Goal: Task Accomplishment & Management: Complete application form

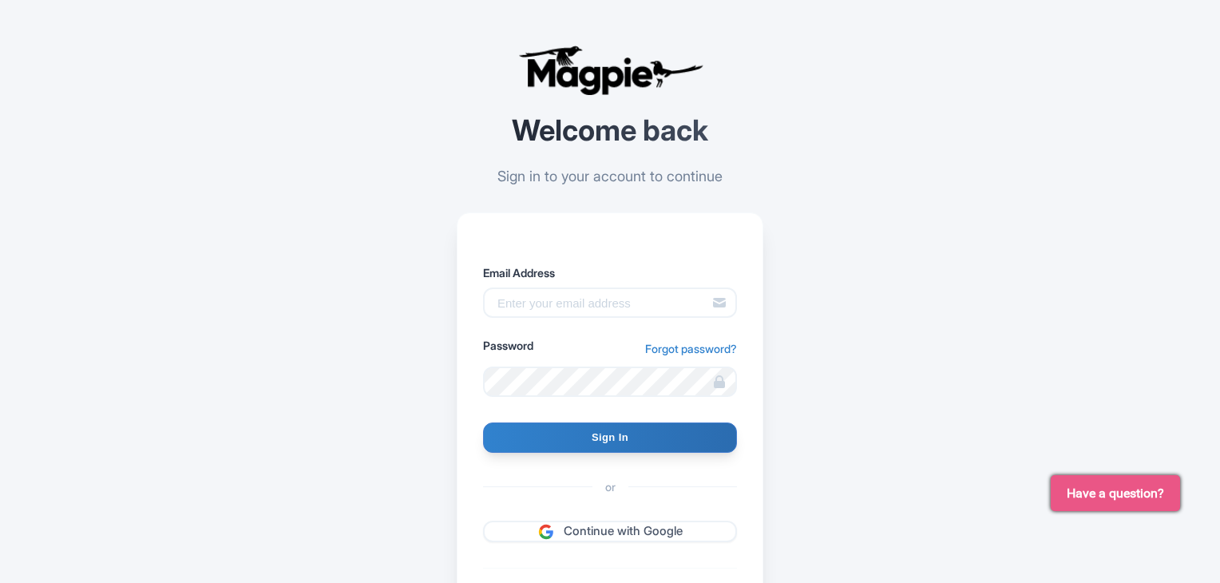
type input "[EMAIL_ADDRESS][DOMAIN_NAME]"
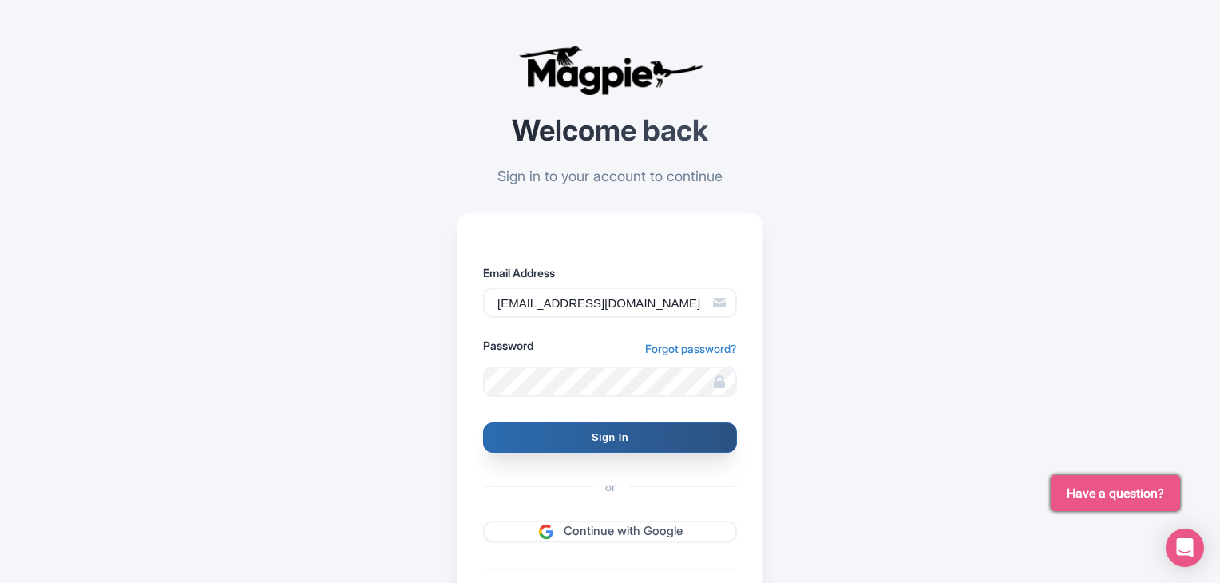
click at [635, 431] on input "Sign In" at bounding box center [610, 437] width 254 height 30
type input "Signing in..."
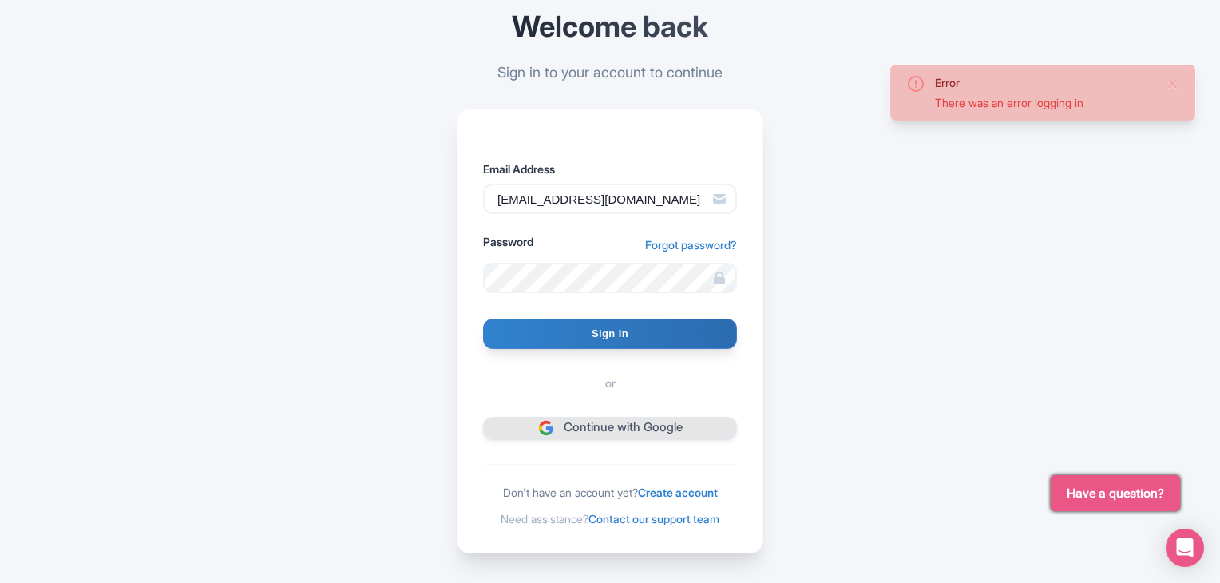
scroll to position [118, 0]
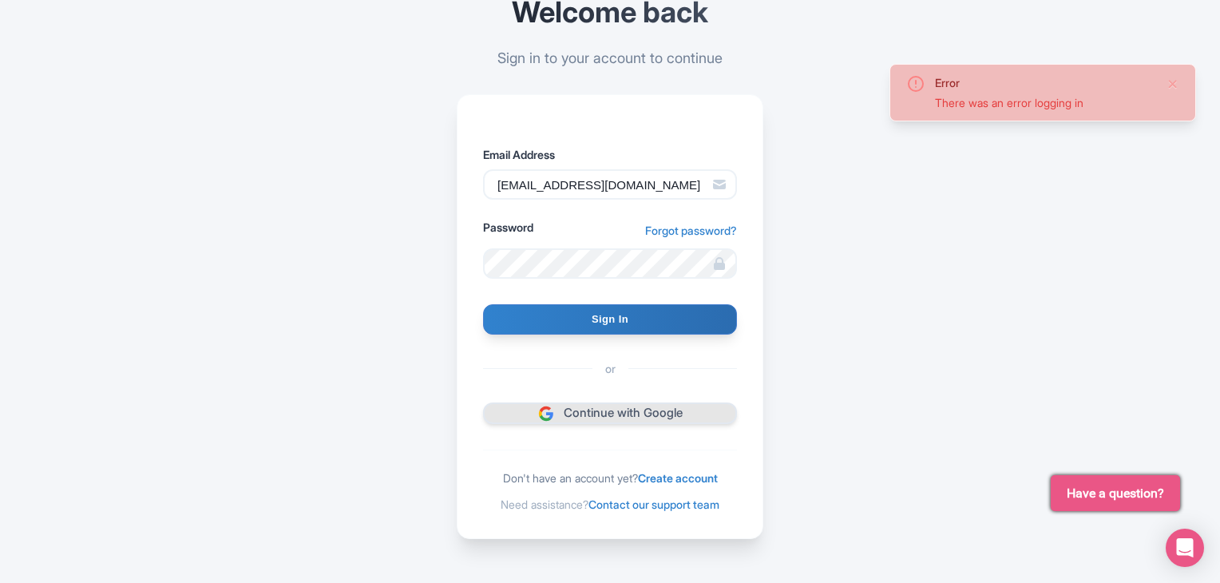
click at [626, 406] on link "Continue with Google" at bounding box center [610, 413] width 254 height 22
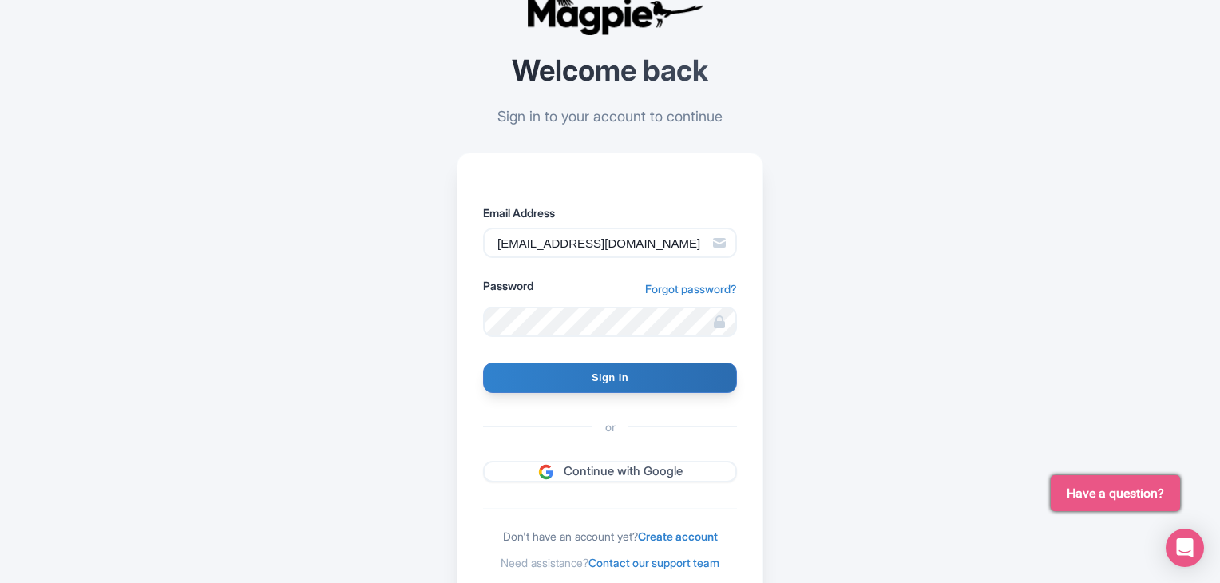
scroll to position [118, 0]
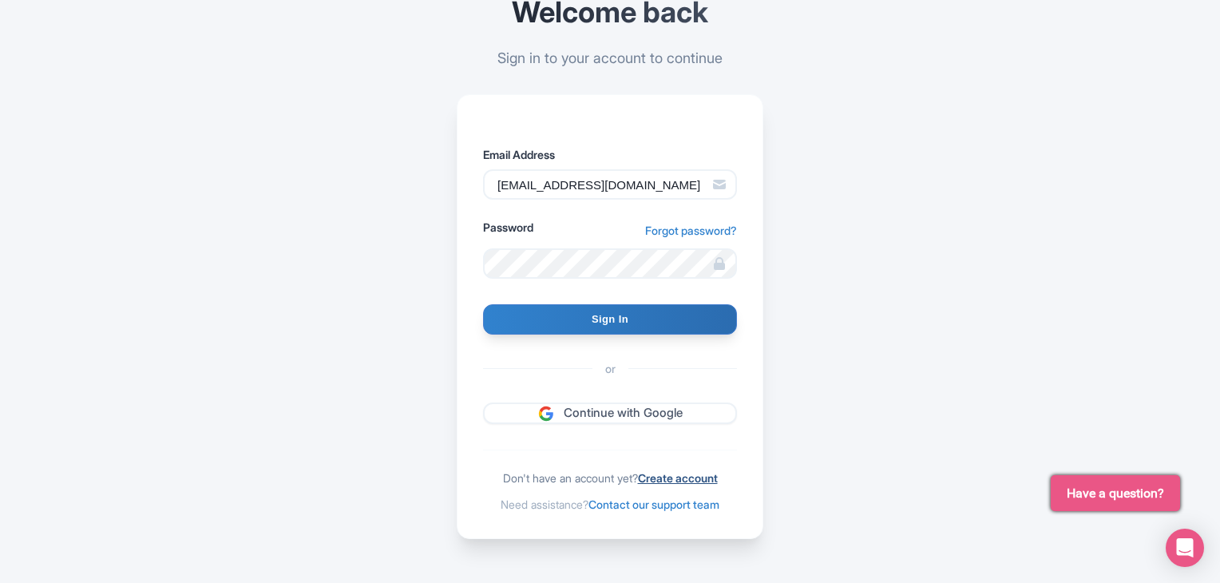
click at [683, 473] on link "Create account" at bounding box center [678, 478] width 80 height 14
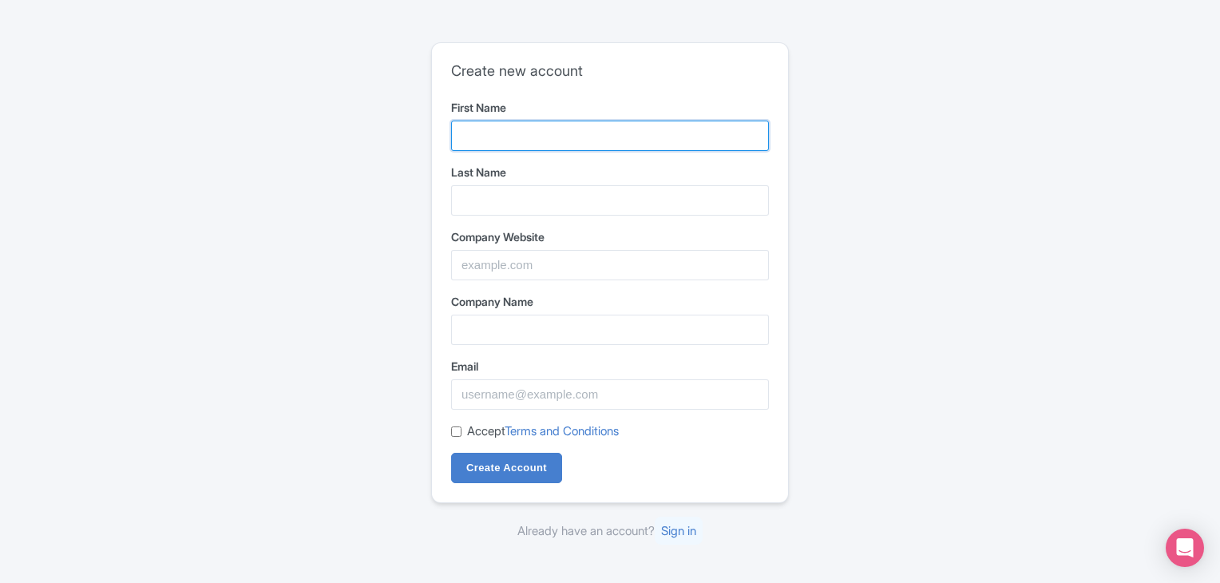
click at [578, 140] on input "First Name" at bounding box center [610, 136] width 318 height 30
type input "Ziyyara"
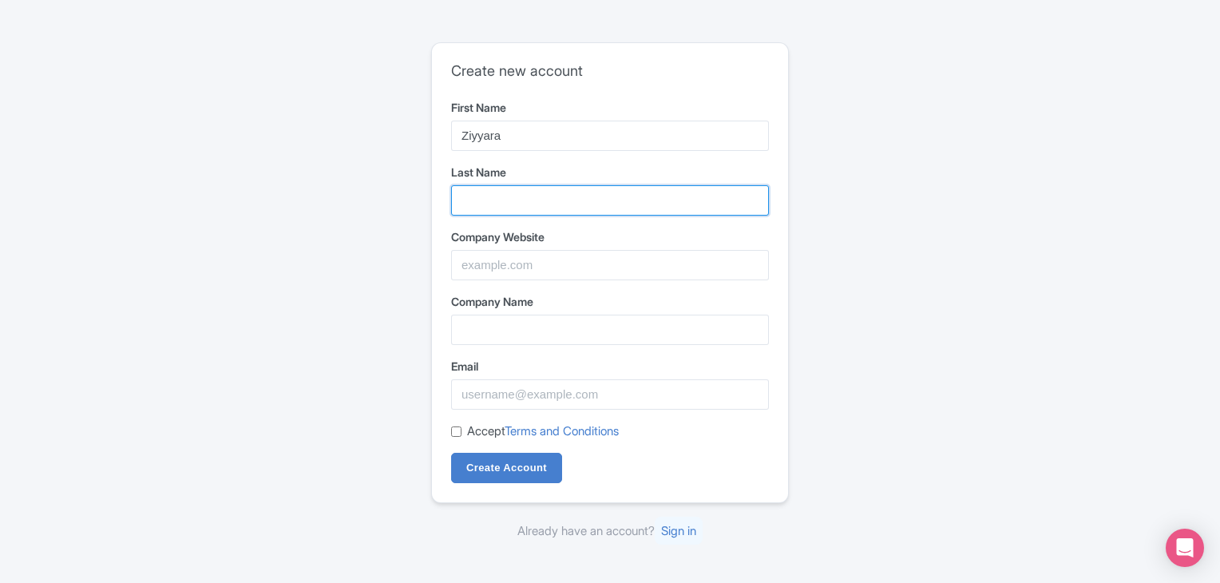
type input "Online Tuition"
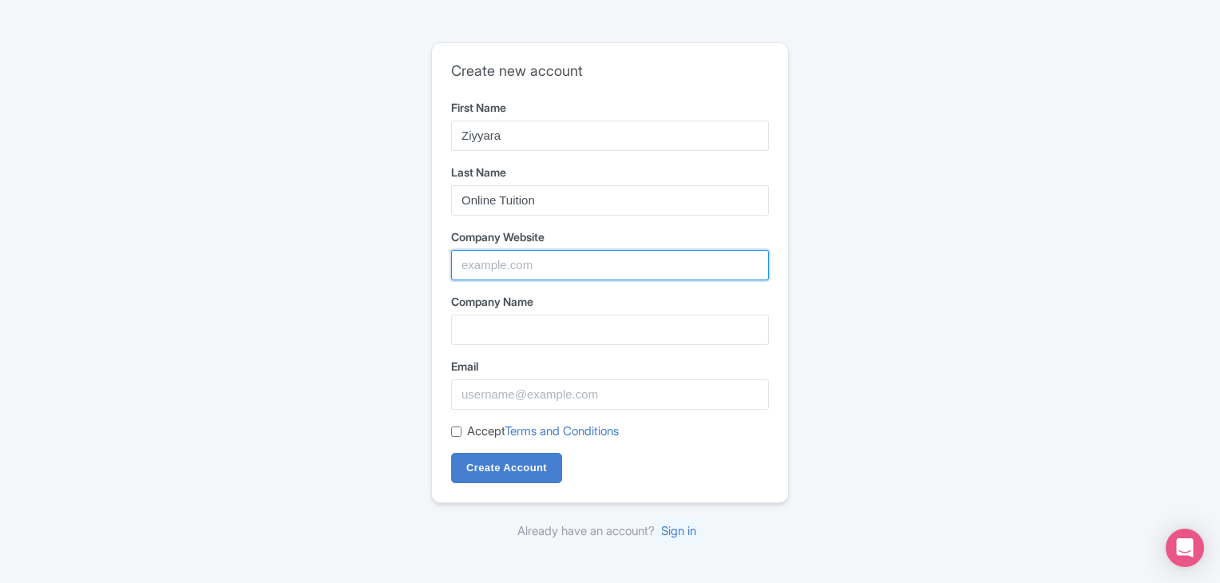
type input "Ziyyara"
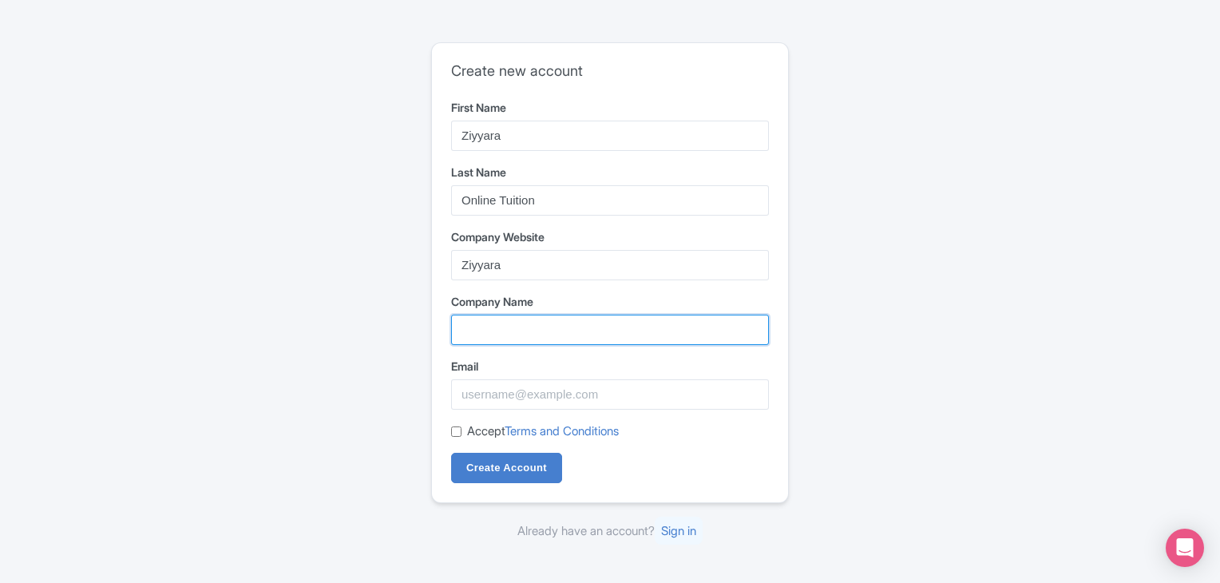
type input "Ziyyara"
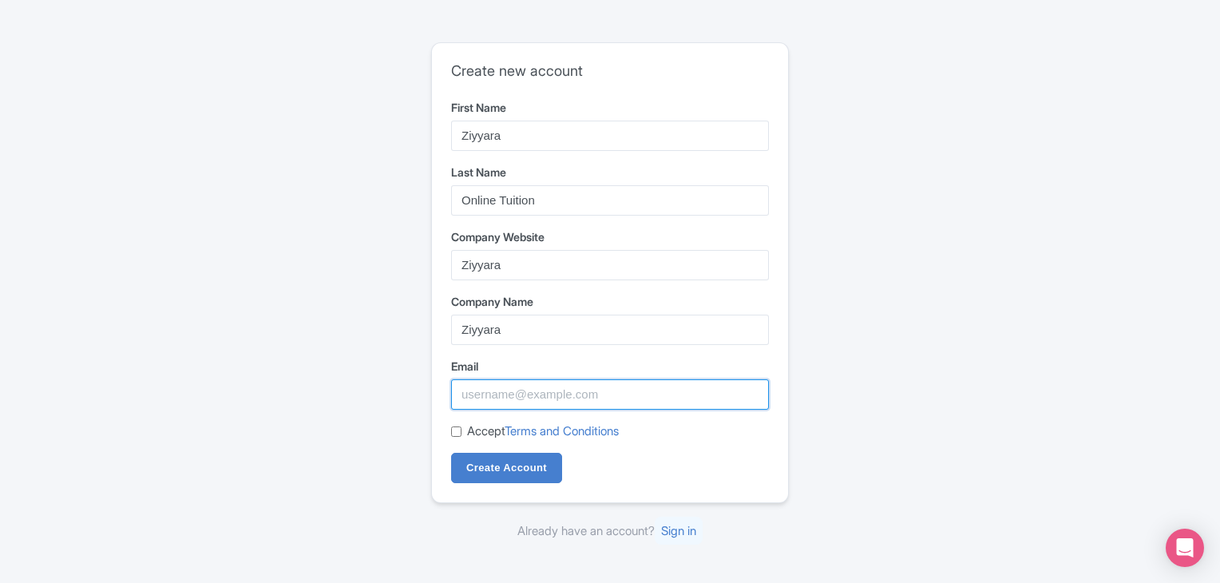
type input "[EMAIL_ADDRESS][DOMAIN_NAME]"
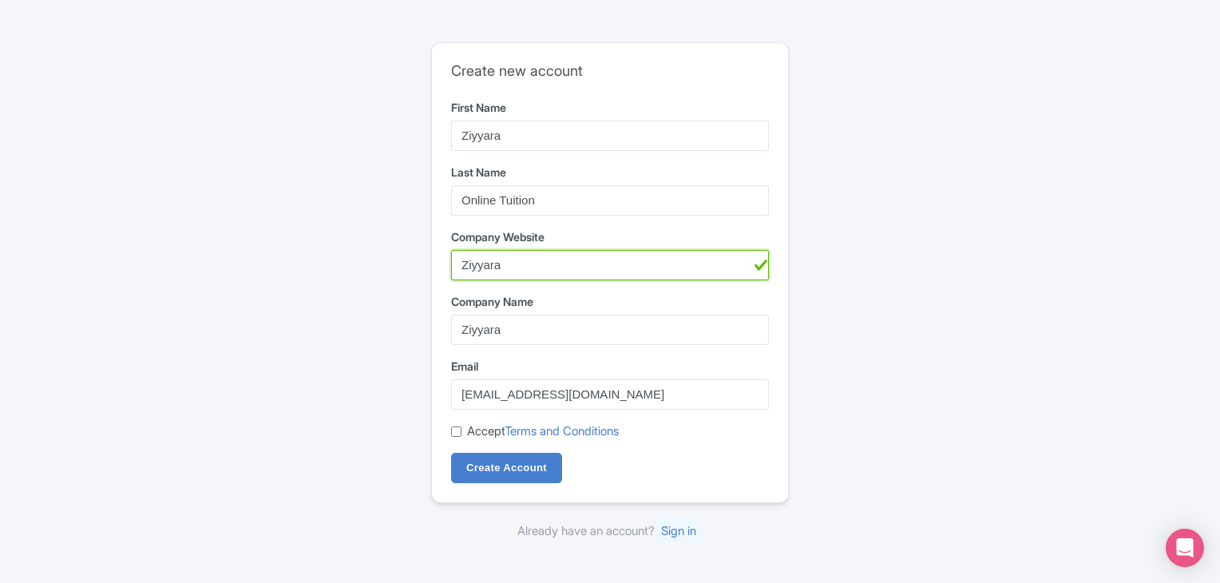
click at [538, 262] on input "Ziyyara" at bounding box center [610, 265] width 318 height 30
type input "Z"
click at [517, 263] on input "Company Website" at bounding box center [610, 265] width 318 height 30
paste input "https://ziyyara.com/cbse-online-tuition-in-usa"
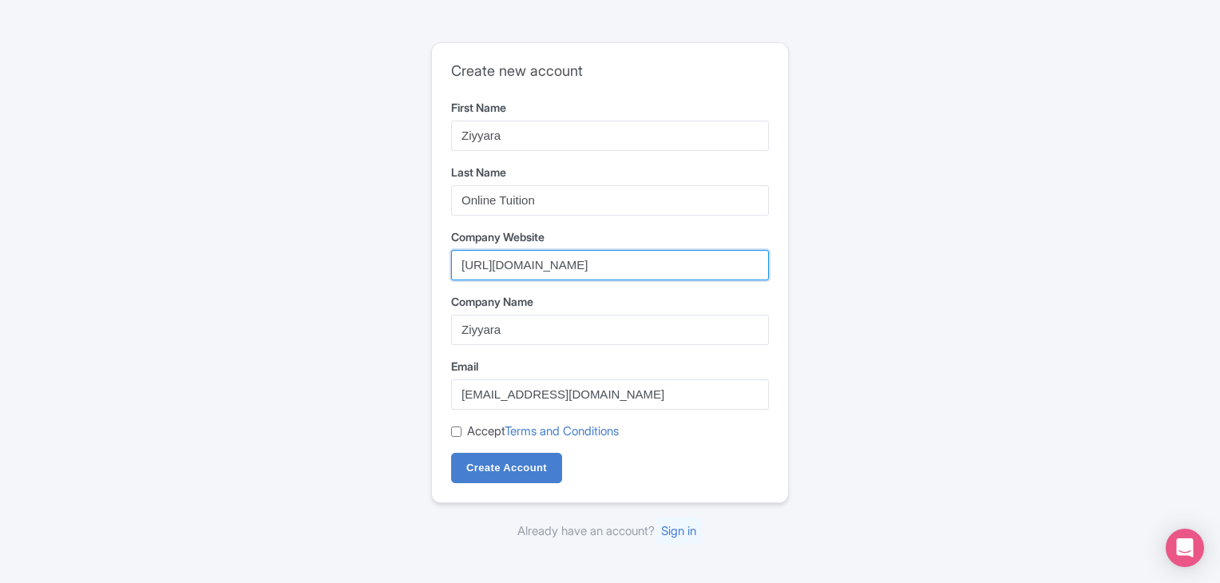
type input "https://ziyyara.com/cbse-online-tuition-in-usa"
click at [453, 430] on input "Accept Terms and Conditions" at bounding box center [456, 431] width 10 height 10
checkbox input "true"
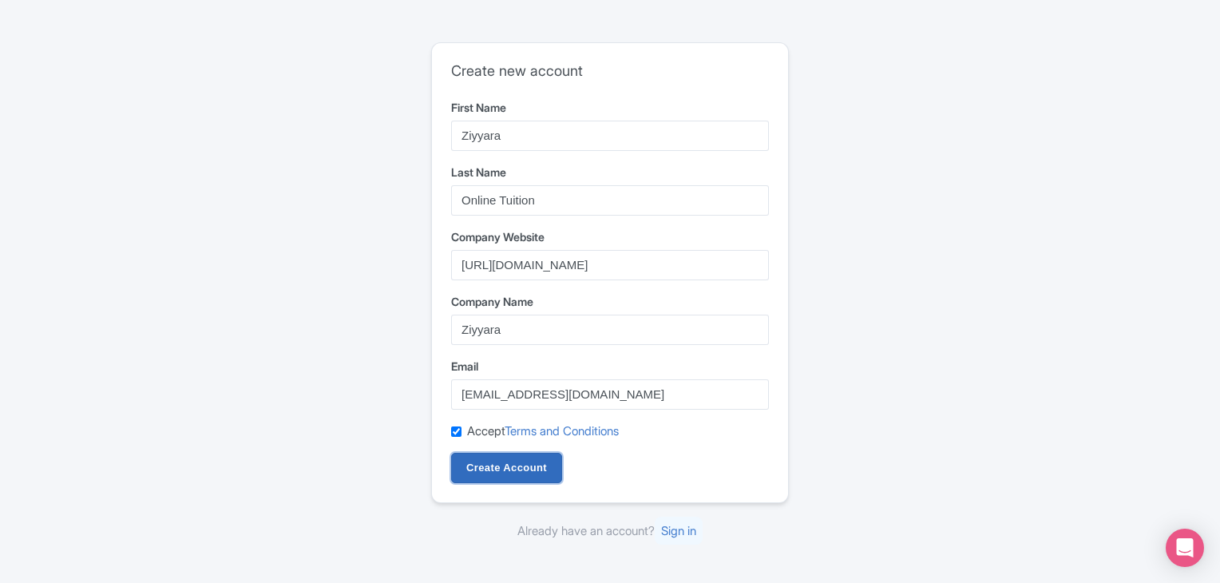
click at [530, 475] on input "Create Account" at bounding box center [506, 468] width 111 height 30
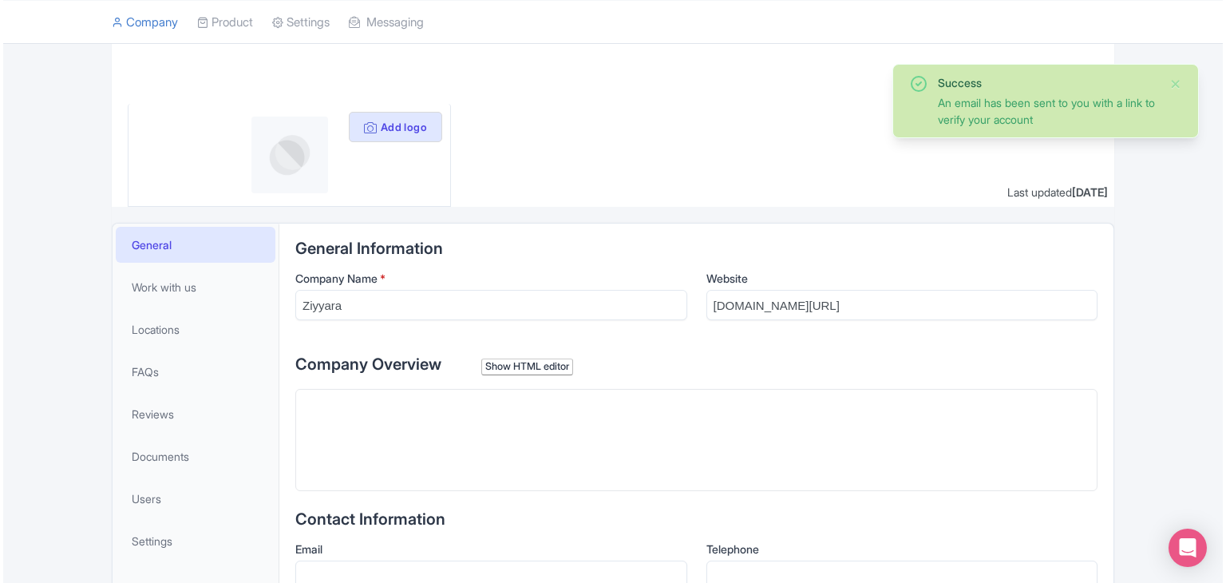
scroll to position [85, 0]
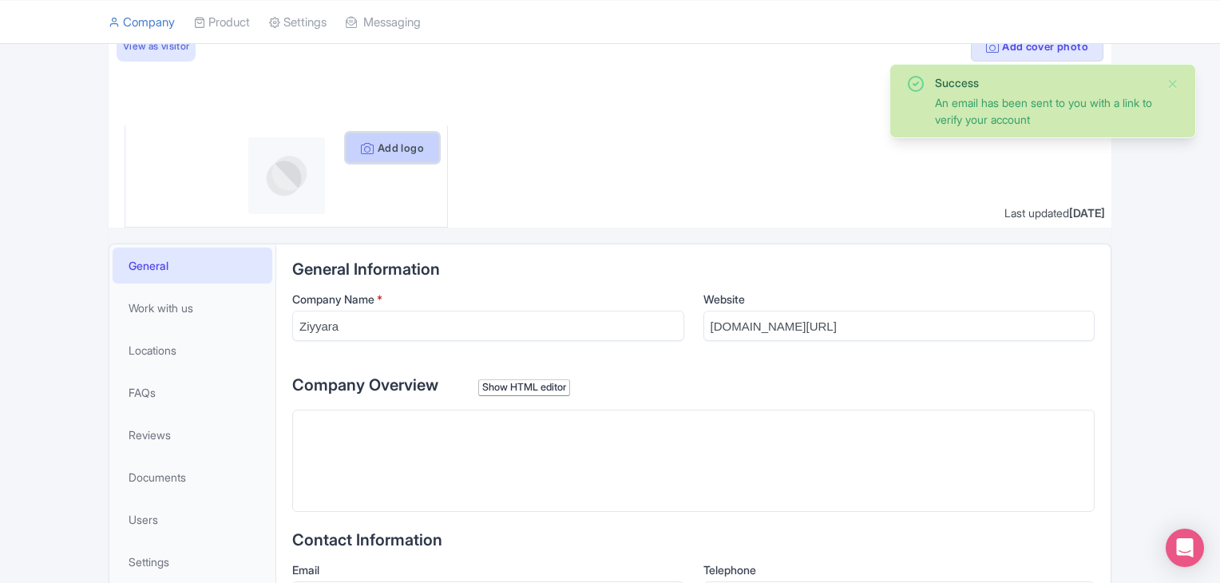
click at [390, 160] on button "Add logo" at bounding box center [392, 148] width 93 height 30
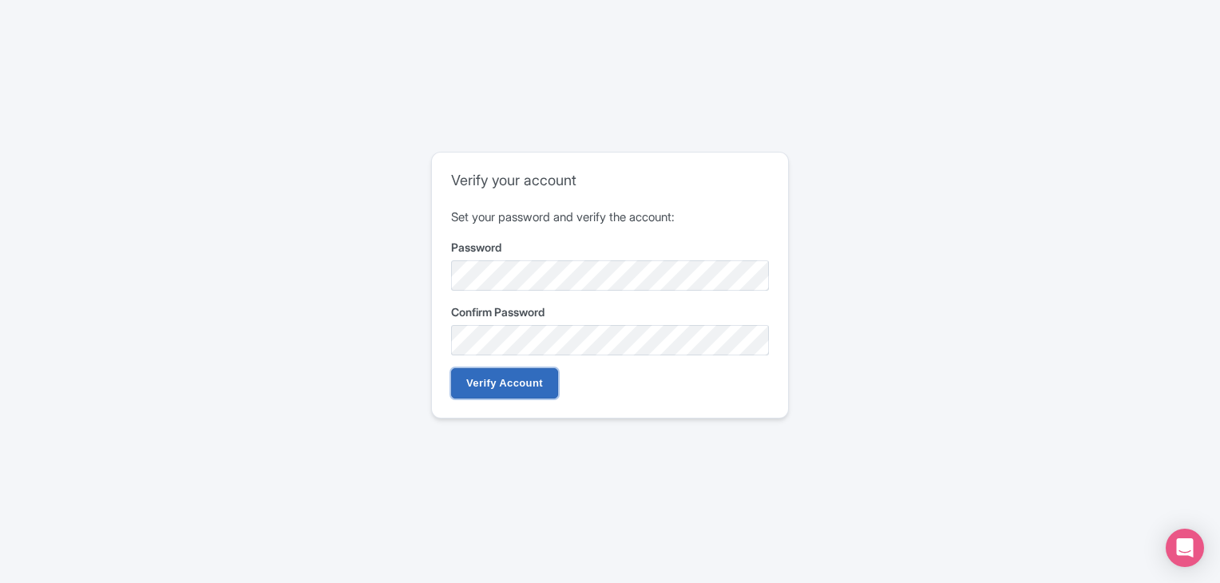
click at [526, 388] on input "Verify Account" at bounding box center [504, 383] width 107 height 30
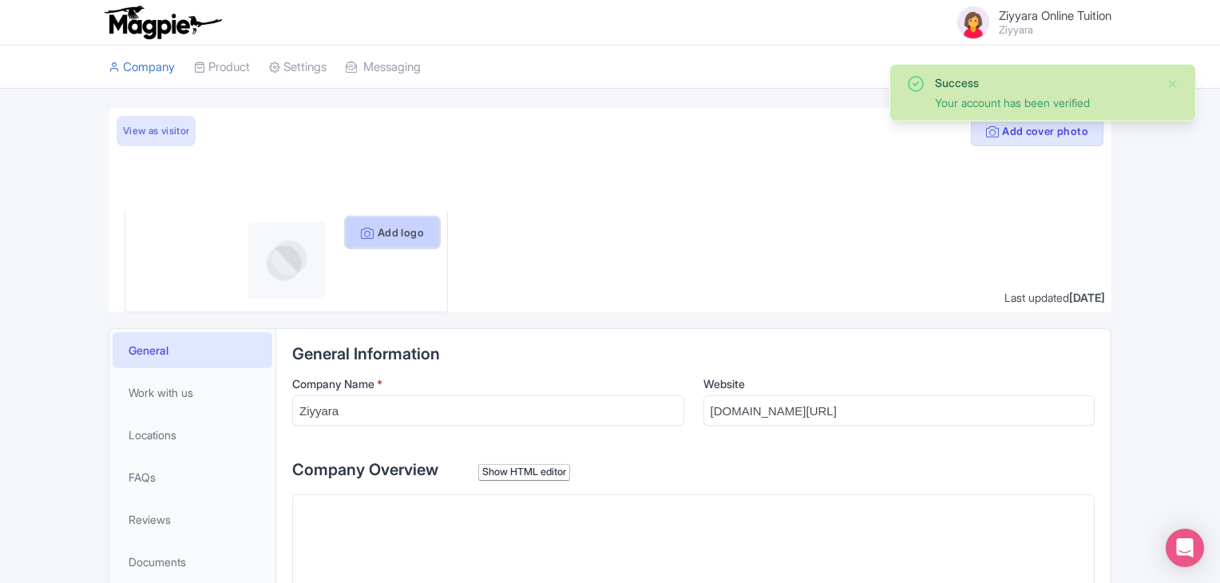
click at [412, 231] on button "Add logo" at bounding box center [392, 232] width 93 height 30
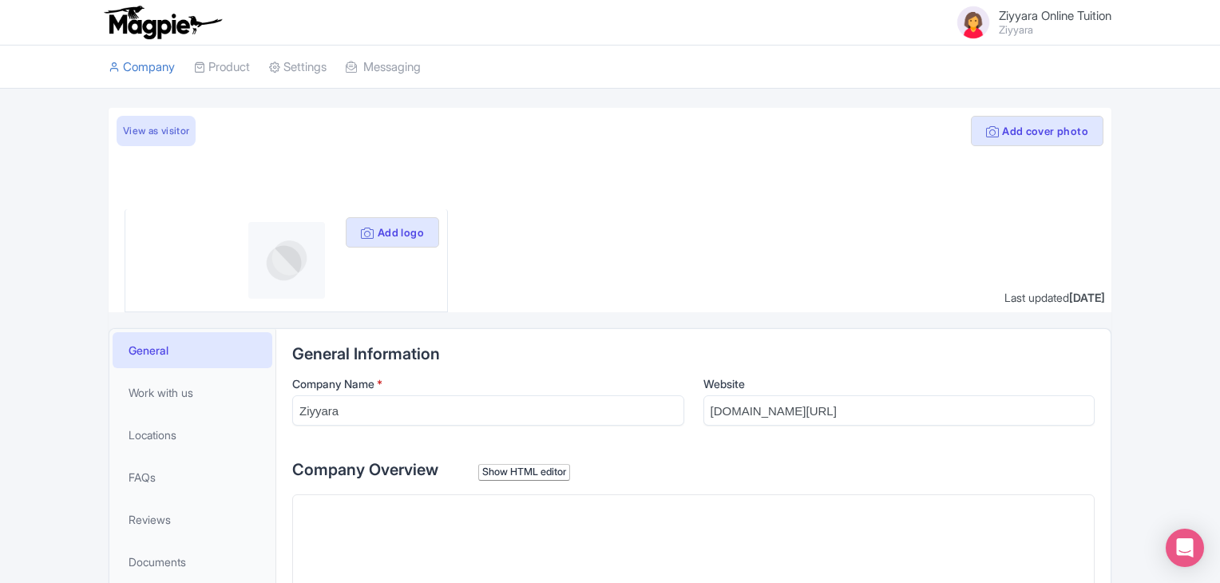
scroll to position [80, 0]
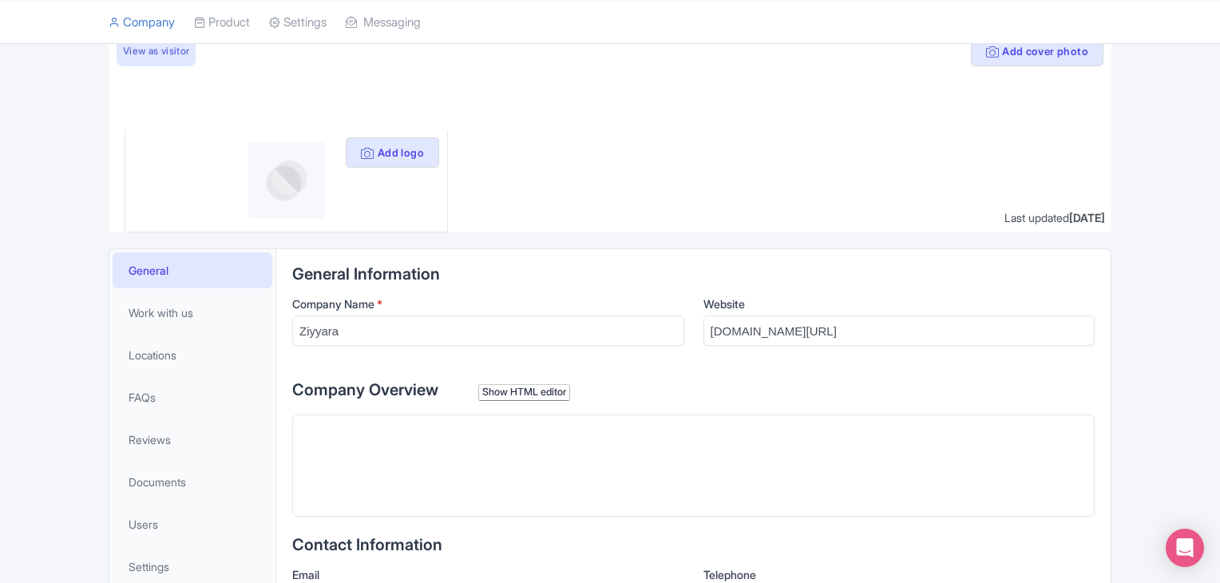
click at [433, 469] on trix-editor at bounding box center [693, 465] width 802 height 102
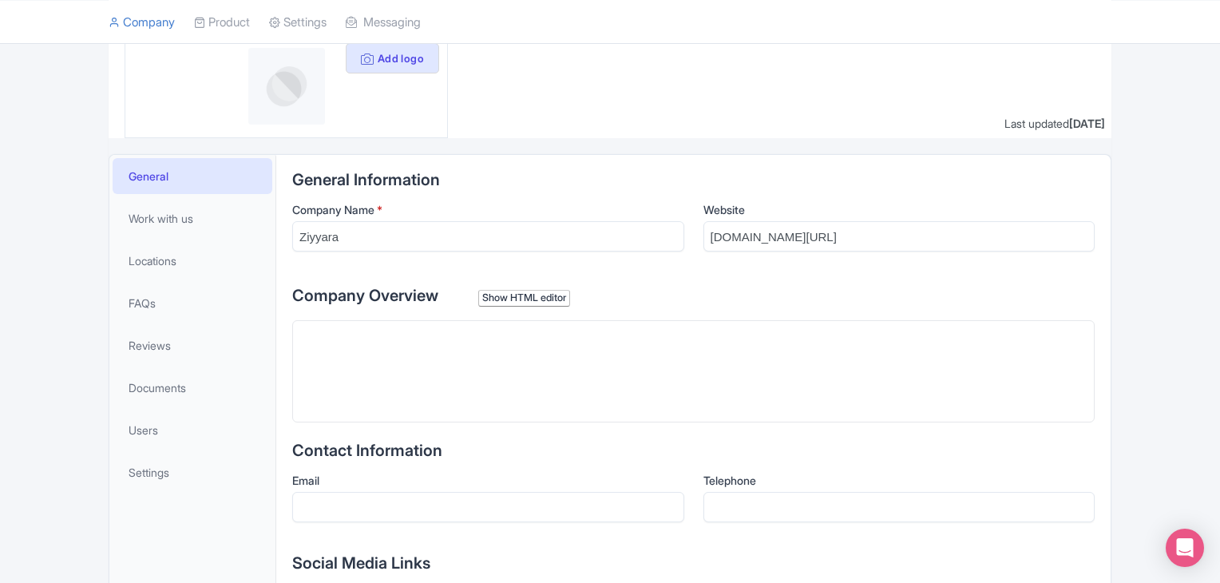
scroll to position [160, 0]
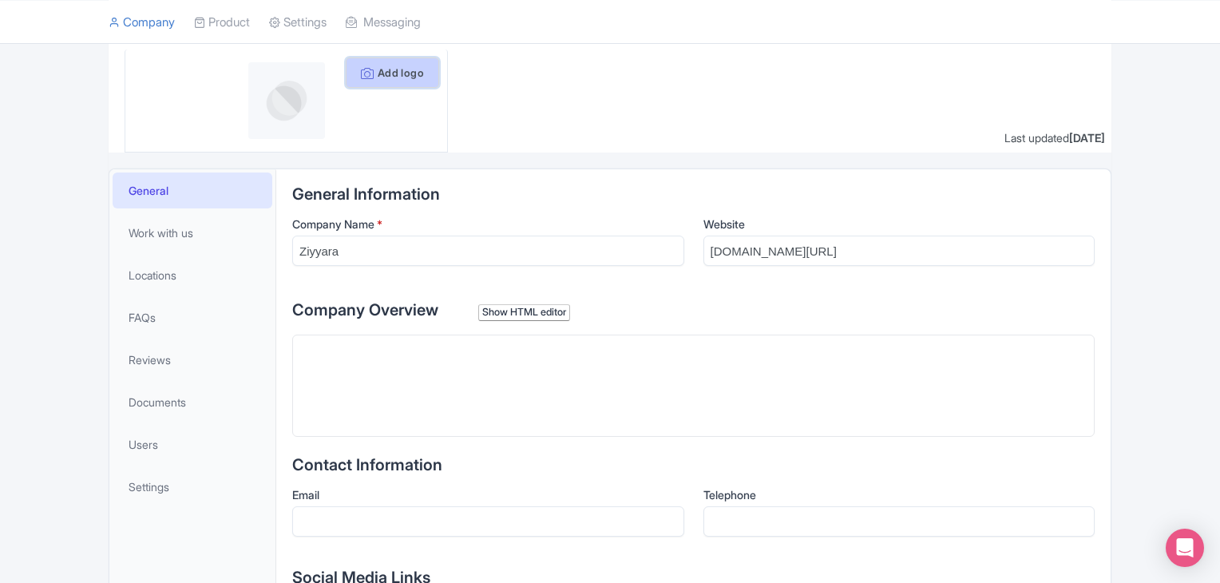
click at [383, 81] on button "Add logo" at bounding box center [392, 72] width 93 height 30
click at [862, 504] on div "Telephone" at bounding box center [899, 511] width 392 height 50
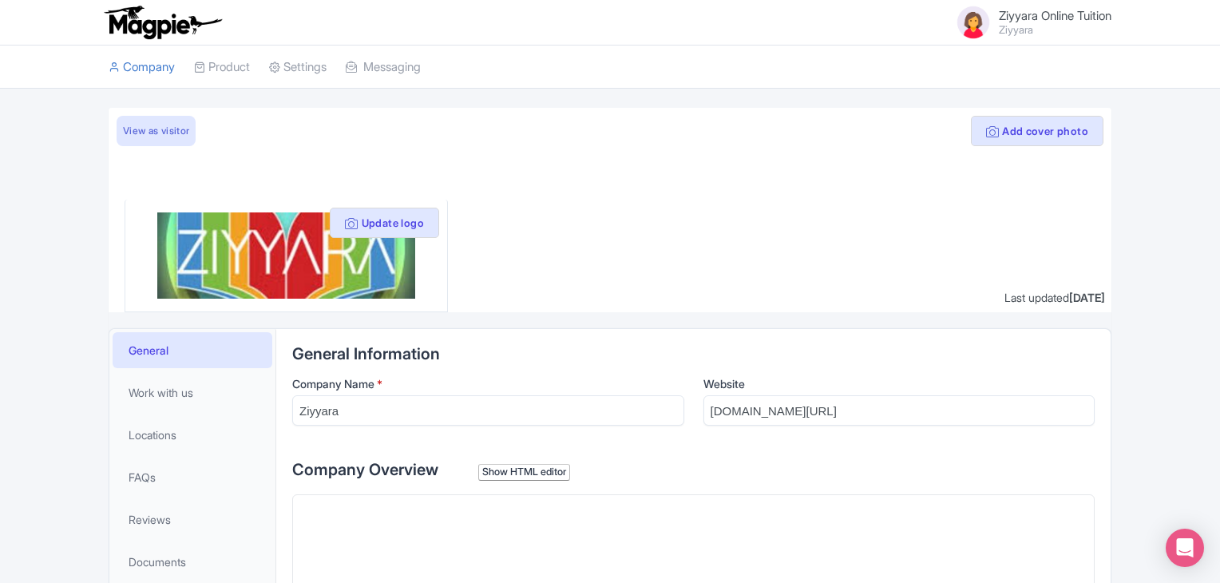
scroll to position [160, 0]
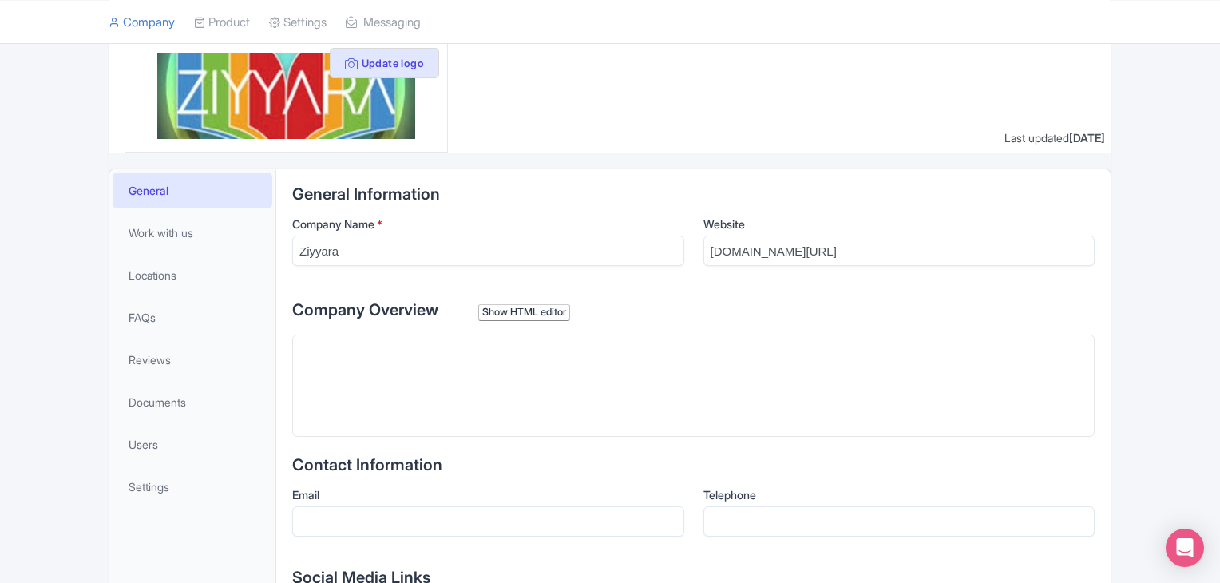
click at [421, 384] on trix-editor at bounding box center [693, 385] width 802 height 102
paste trix-editor "<div>Get 24/7 Support and One-on-One Private Tuition For CBSE Board in [GEOGRAP…"
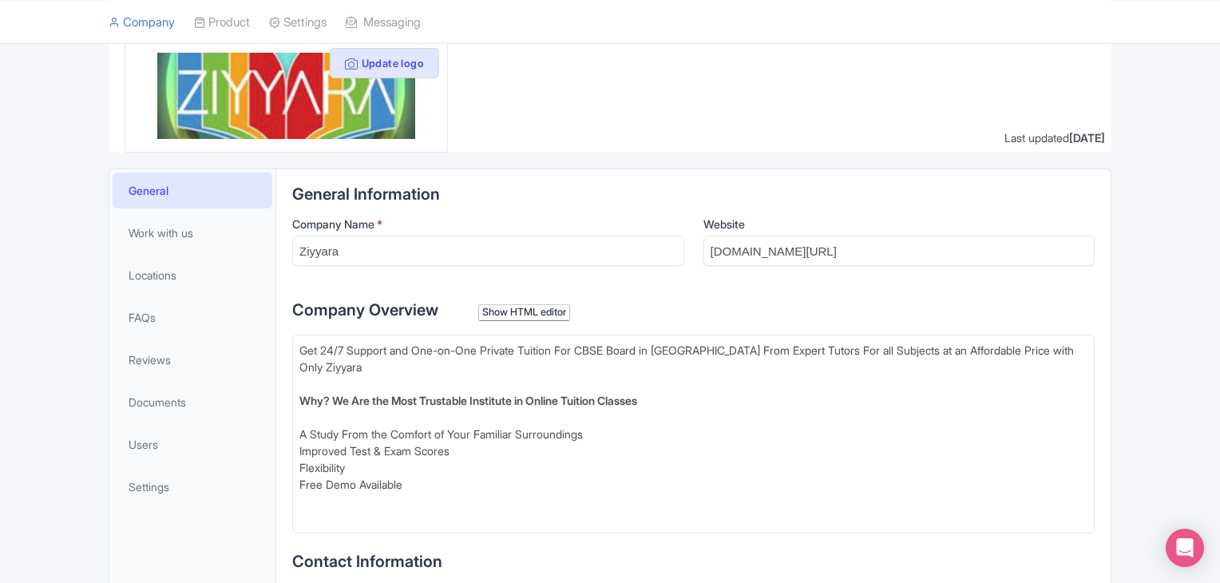
type trix-editor "<div>Get 24/7 Support and One-on-One Private Tuition For CBSE Board in USA From…"
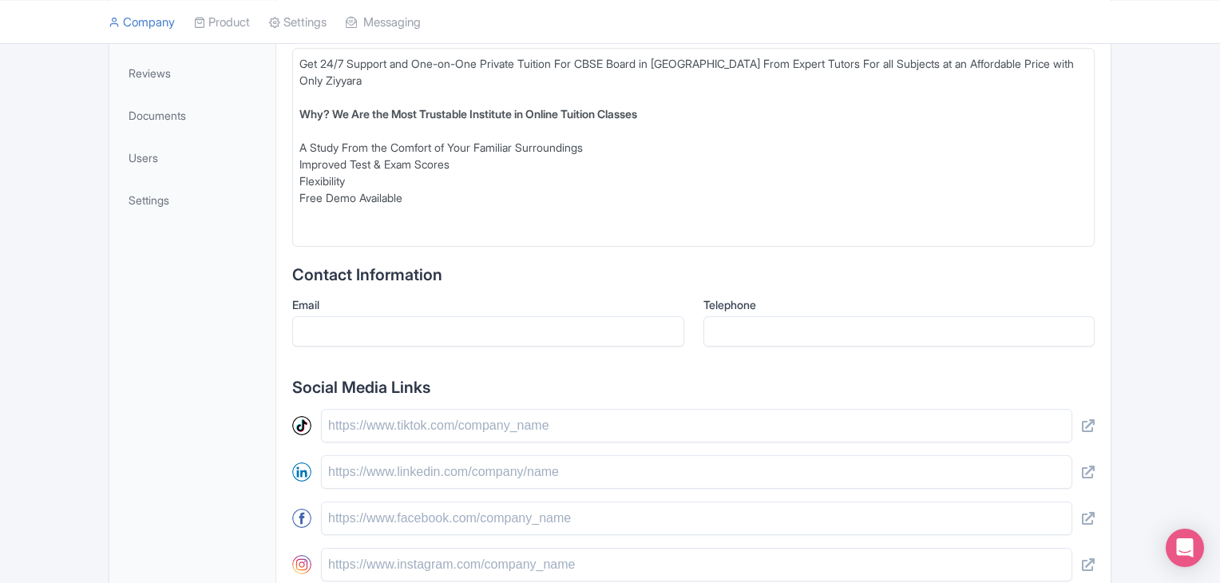
scroll to position [479, 0]
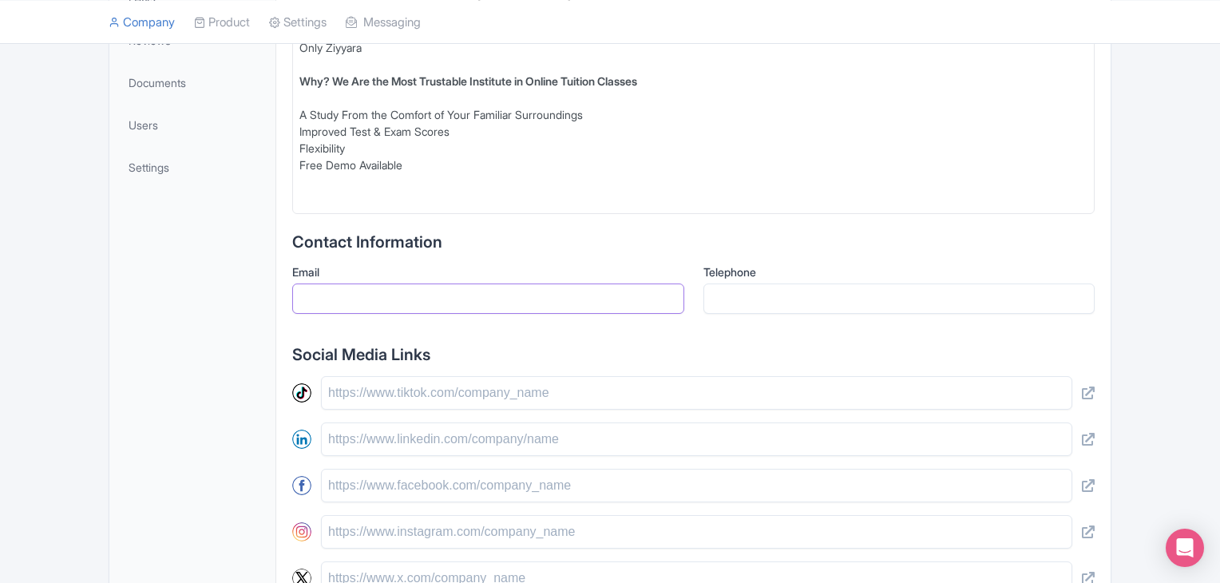
drag, startPoint x: 346, startPoint y: 279, endPoint x: 361, endPoint y: 279, distance: 15.2
click at [346, 283] on input "Email" at bounding box center [488, 298] width 392 height 30
type input "[EMAIL_ADDRESS][DOMAIN_NAME]"
click at [806, 286] on input "Telephone" at bounding box center [899, 298] width 392 height 30
click at [829, 283] on input "Telephone" at bounding box center [899, 298] width 392 height 30
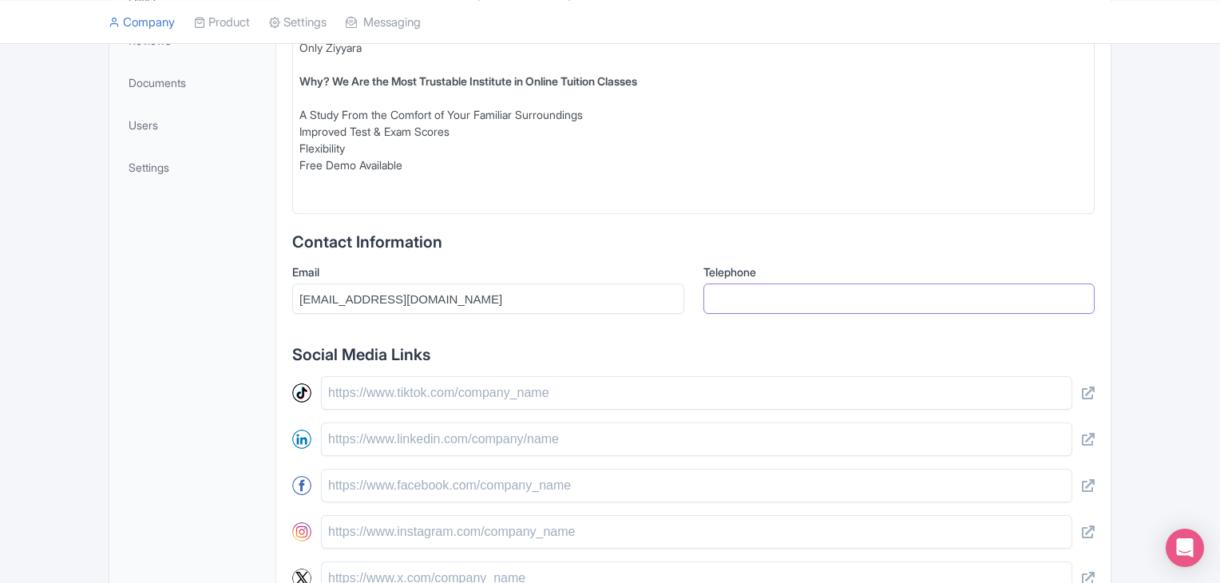
click at [829, 283] on input "Telephone" at bounding box center [899, 298] width 392 height 30
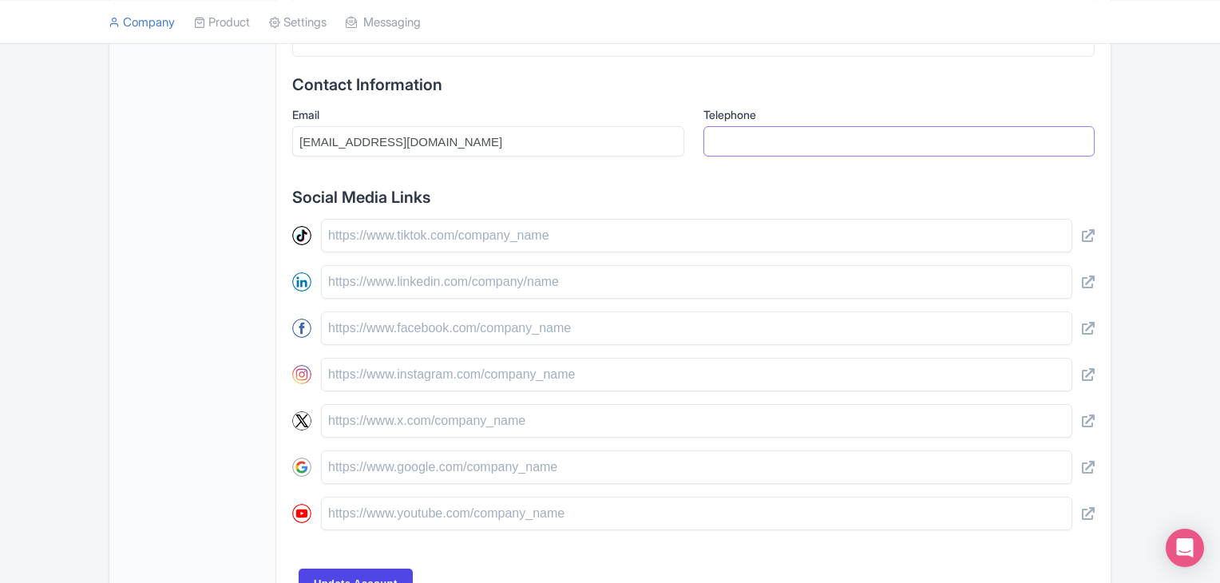
scroll to position [639, 0]
click at [658, 197] on div "Social Media Links" at bounding box center [693, 357] width 802 height 342
click at [433, 229] on input "text" at bounding box center [696, 233] width 751 height 34
click at [391, 272] on input "text" at bounding box center [696, 280] width 751 height 34
click at [394, 309] on input "text" at bounding box center [696, 326] width 751 height 34
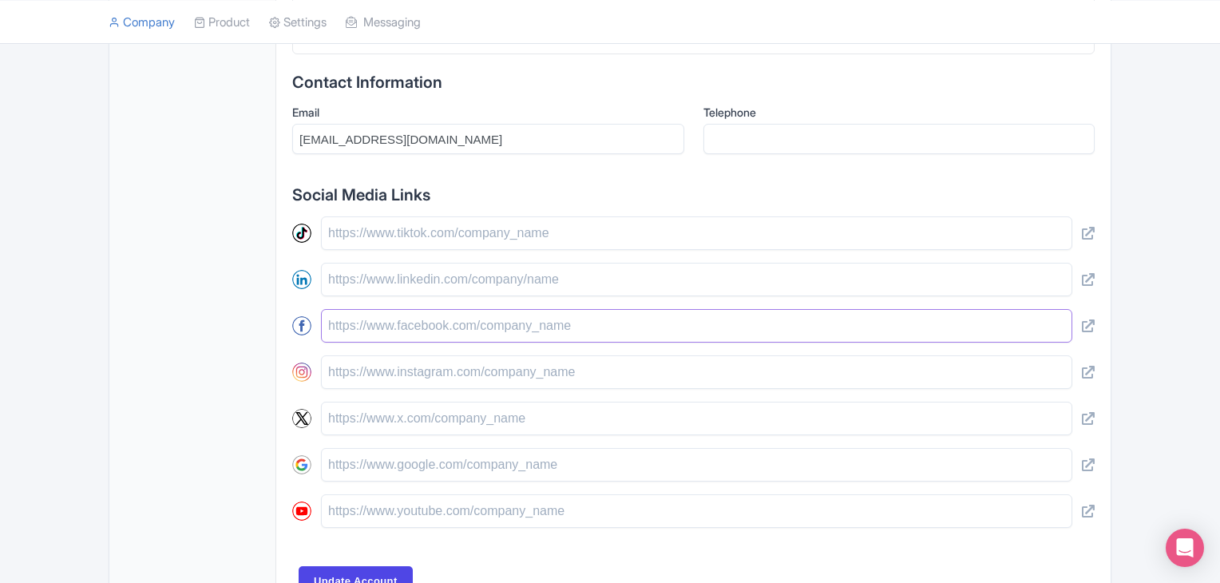
click at [383, 309] on input "text" at bounding box center [696, 326] width 751 height 34
paste input "[URL][DOMAIN_NAME]"
type input "[URL][DOMAIN_NAME]"
click at [421, 355] on input "text" at bounding box center [696, 372] width 751 height 34
paste input "[URL][DOMAIN_NAME]"
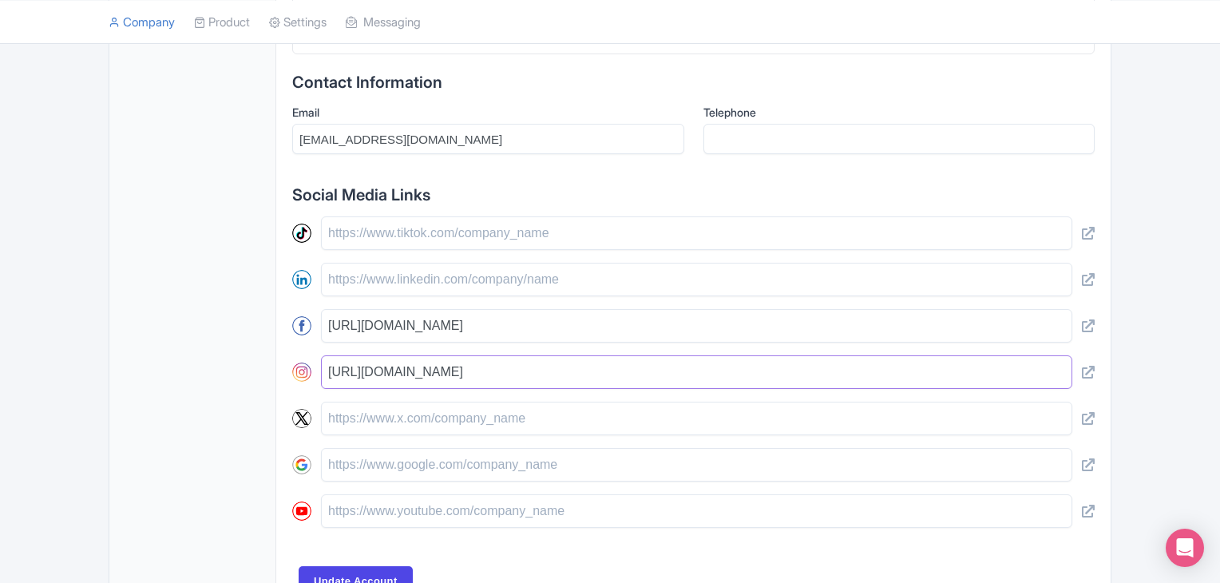
type input "[URL][DOMAIN_NAME]"
click at [392, 402] on input "text" at bounding box center [696, 419] width 751 height 34
click at [376, 402] on input "text" at bounding box center [696, 419] width 751 height 34
paste input "[URL][DOMAIN_NAME]"
type input "[URL][DOMAIN_NAME]"
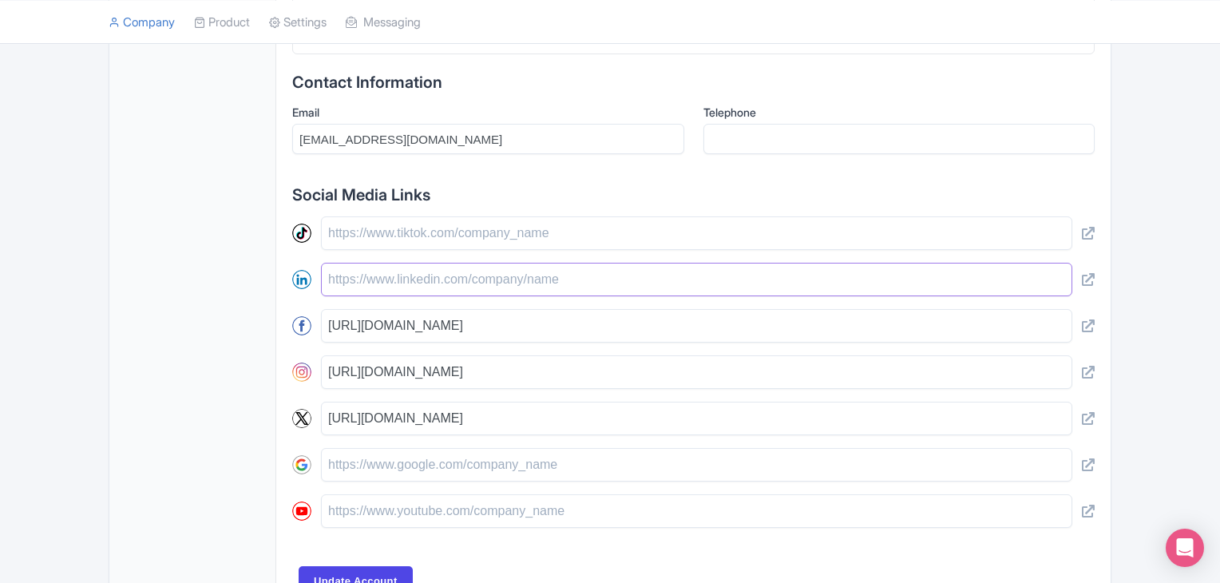
click at [381, 264] on input "text" at bounding box center [696, 280] width 751 height 34
click at [378, 265] on input "text" at bounding box center [696, 280] width 751 height 34
paste input "[URL][DOMAIN_NAME]"
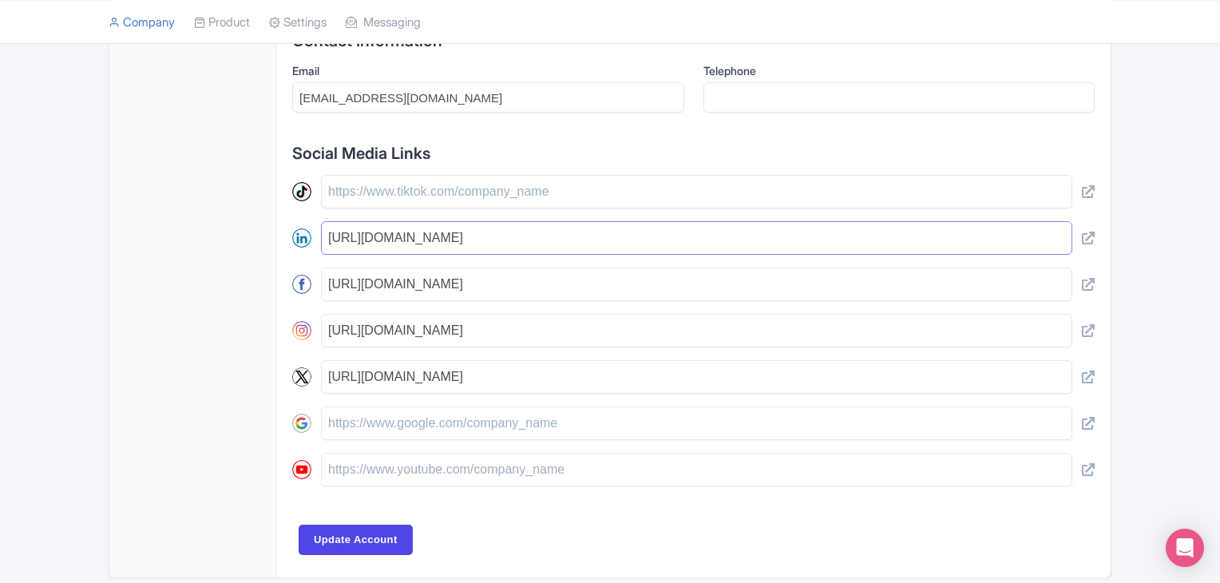
scroll to position [723, 0]
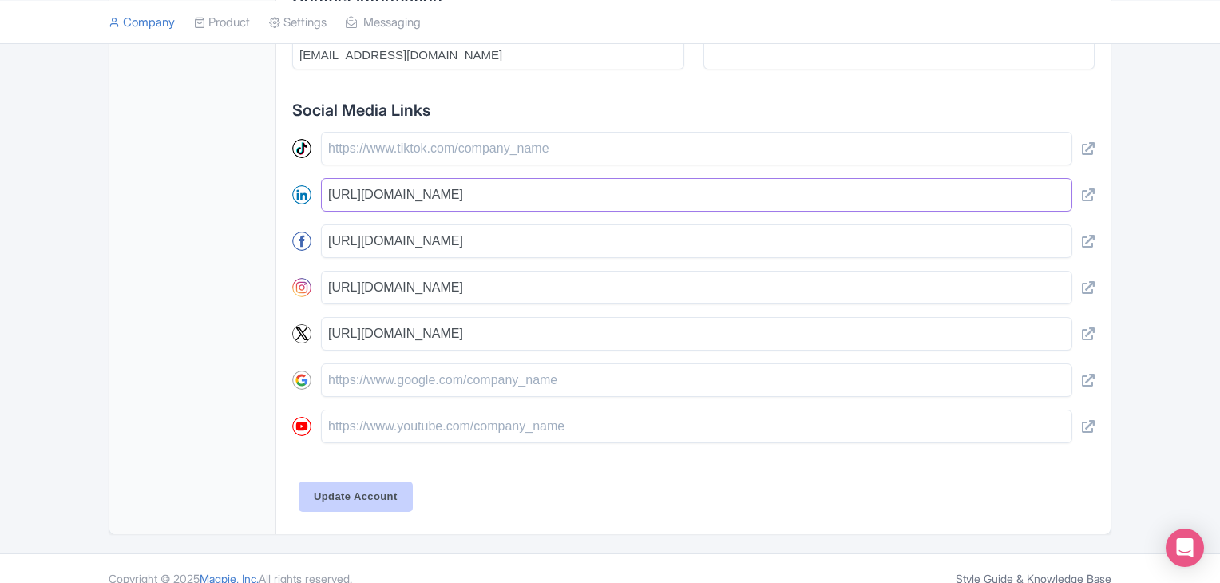
type input "[URL][DOMAIN_NAME]"
click at [354, 481] on input "Update Account" at bounding box center [356, 496] width 114 height 30
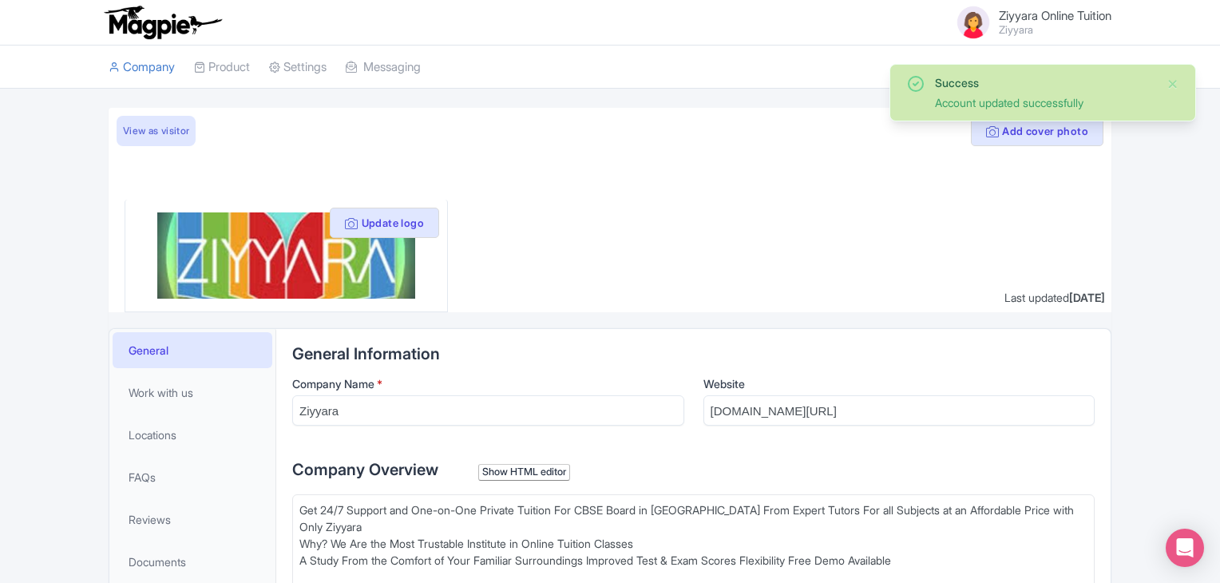
click at [1030, 9] on span "Ziyyara Online Tuition" at bounding box center [1055, 15] width 113 height 15
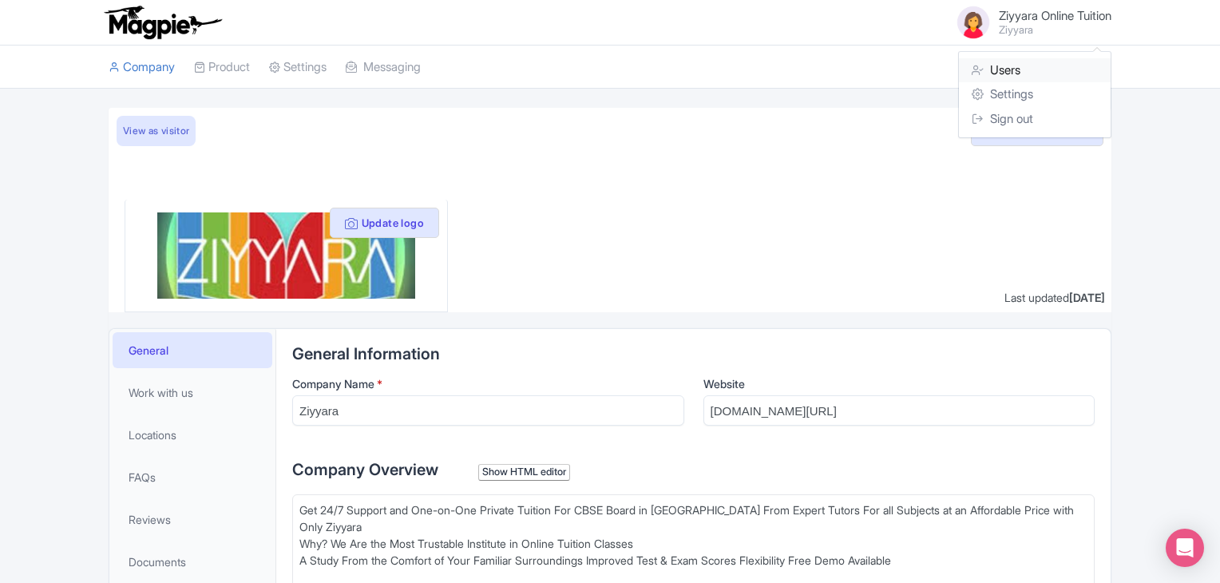
click at [1002, 72] on link "Users" at bounding box center [1035, 70] width 152 height 25
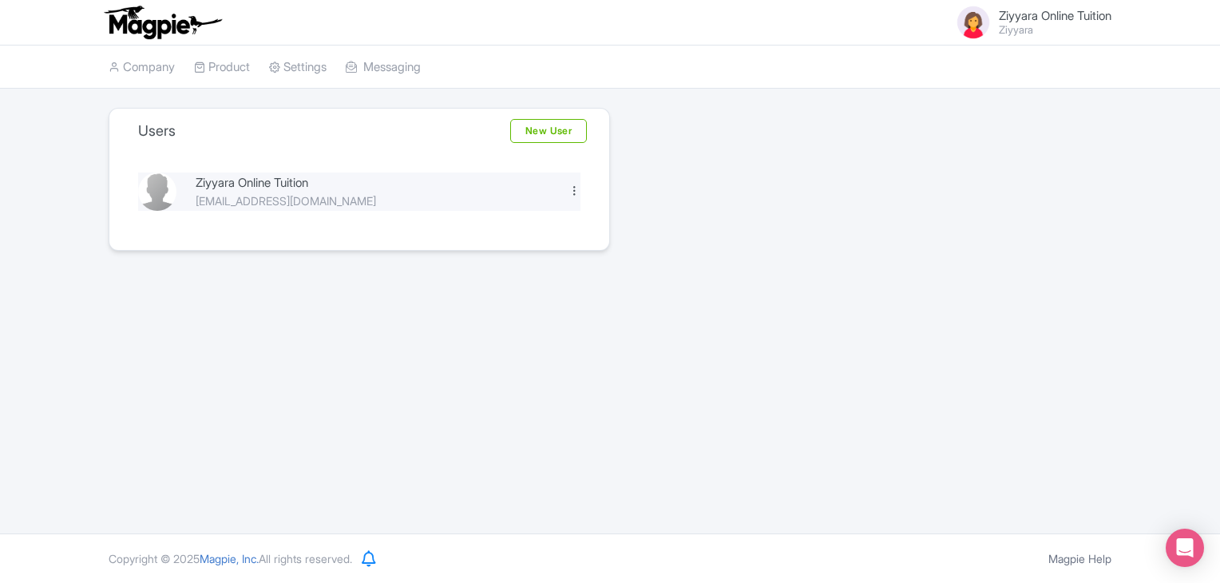
click at [571, 192] on div at bounding box center [574, 190] width 12 height 12
click at [549, 131] on link "New User" at bounding box center [548, 131] width 77 height 24
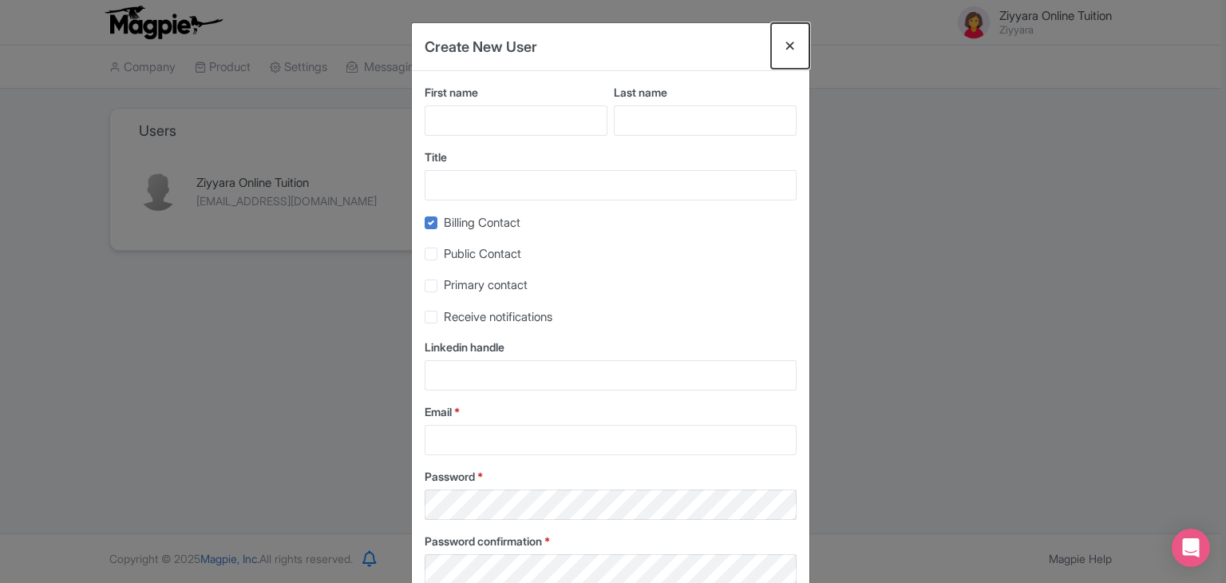
click at [785, 49] on button "Close" at bounding box center [790, 45] width 38 height 45
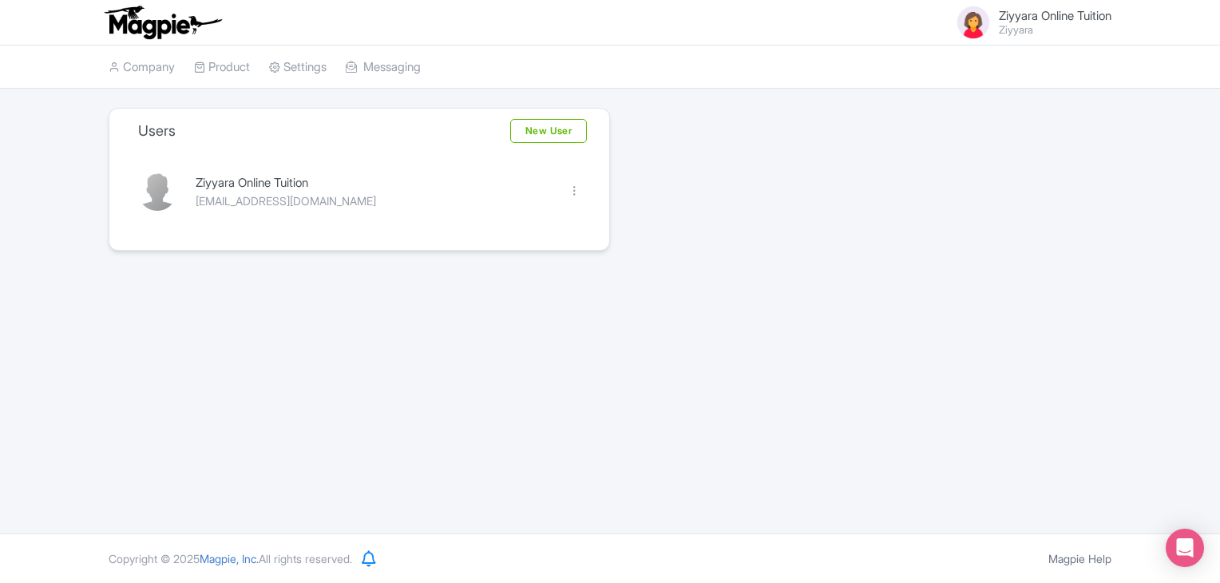
click at [1003, 9] on span "Ziyyara Online Tuition" at bounding box center [1055, 15] width 113 height 15
click at [1006, 30] on small "Ziyyara" at bounding box center [1055, 30] width 113 height 10
click at [140, 69] on link "Company" at bounding box center [142, 67] width 66 height 44
click at [566, 196] on div "Edit [GEOGRAPHIC_DATA]" at bounding box center [574, 192] width 31 height 18
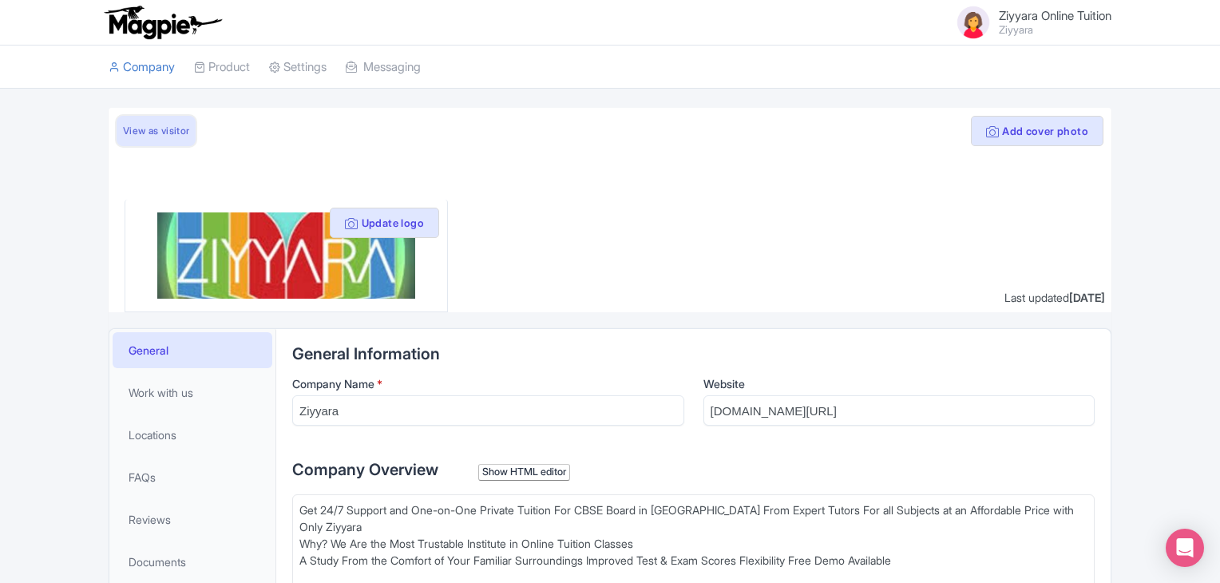
click at [152, 128] on link "View as visitor" at bounding box center [156, 131] width 79 height 30
